Goal: Find specific page/section: Find specific page/section

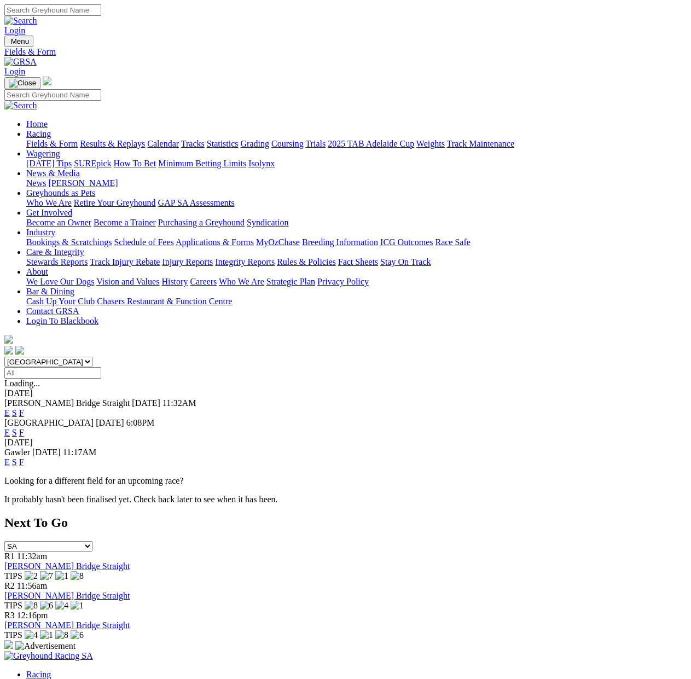
click at [172, 399] on span "11:32AM" at bounding box center [180, 403] width 34 height 9
drag, startPoint x: 172, startPoint y: 212, endPoint x: 200, endPoint y: 211, distance: 27.4
click at [197, 399] on span "11:32AM" at bounding box center [180, 403] width 34 height 9
drag, startPoint x: 212, startPoint y: 211, endPoint x: 156, endPoint y: 211, distance: 55.8
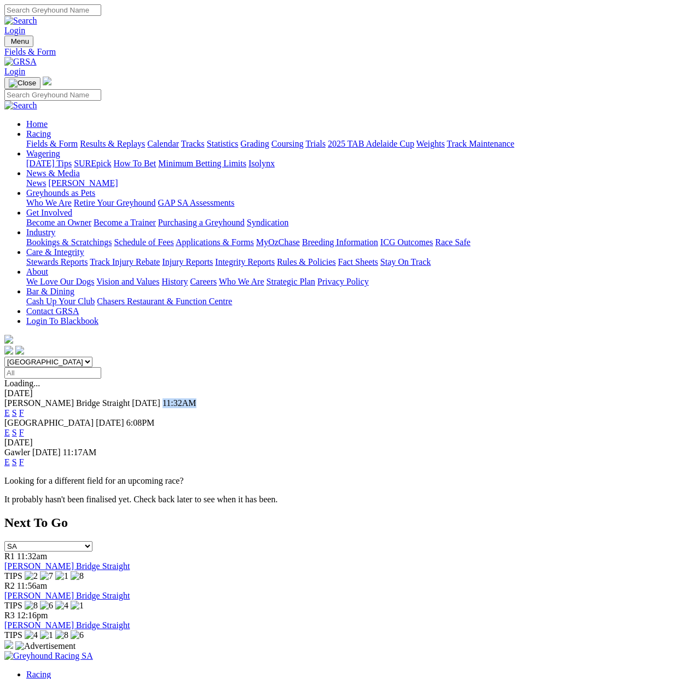
click at [156, 399] on div "[PERSON_NAME] Bridge Straight [DATE] 11:32AM" at bounding box center [345, 404] width 683 height 10
